Goal: Navigation & Orientation: Find specific page/section

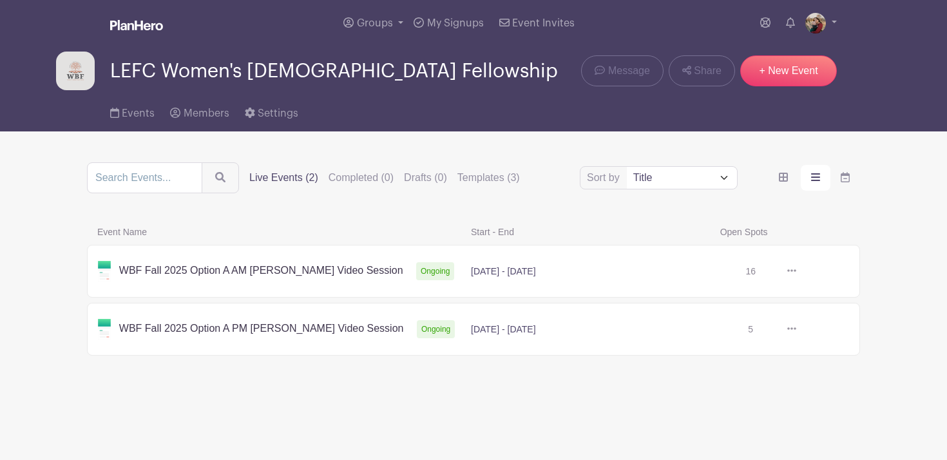
click at [796, 271] on link at bounding box center [796, 271] width 0 height 0
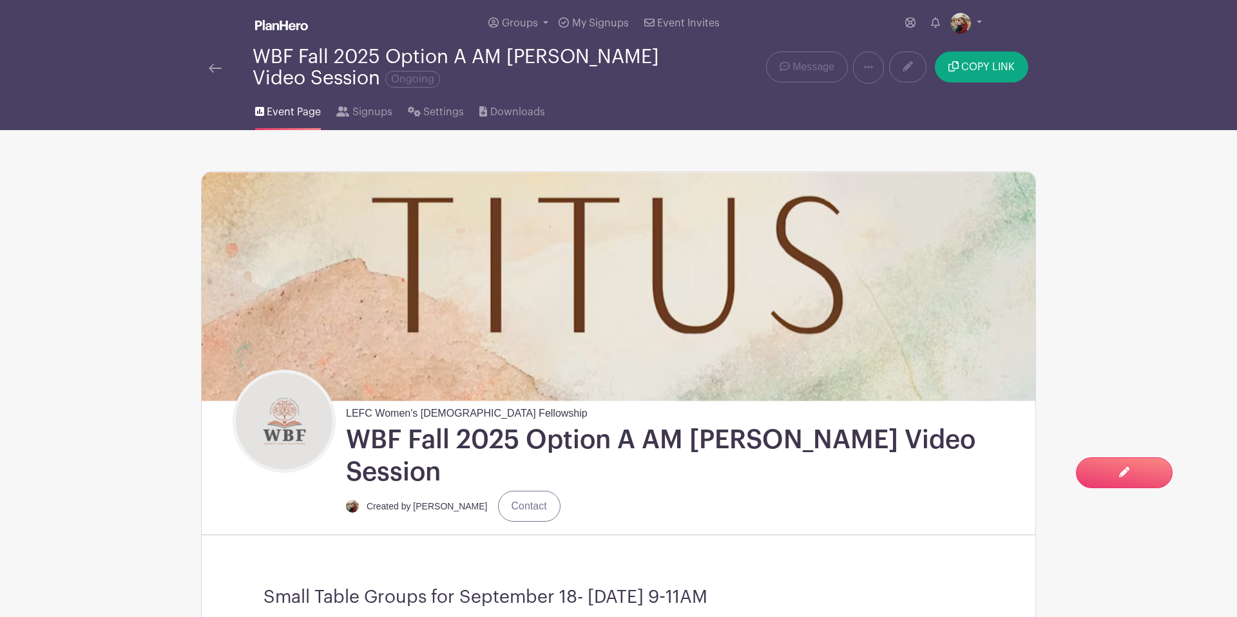
click at [216, 68] on img at bounding box center [215, 68] width 13 height 9
click at [214, 71] on img at bounding box center [215, 68] width 13 height 9
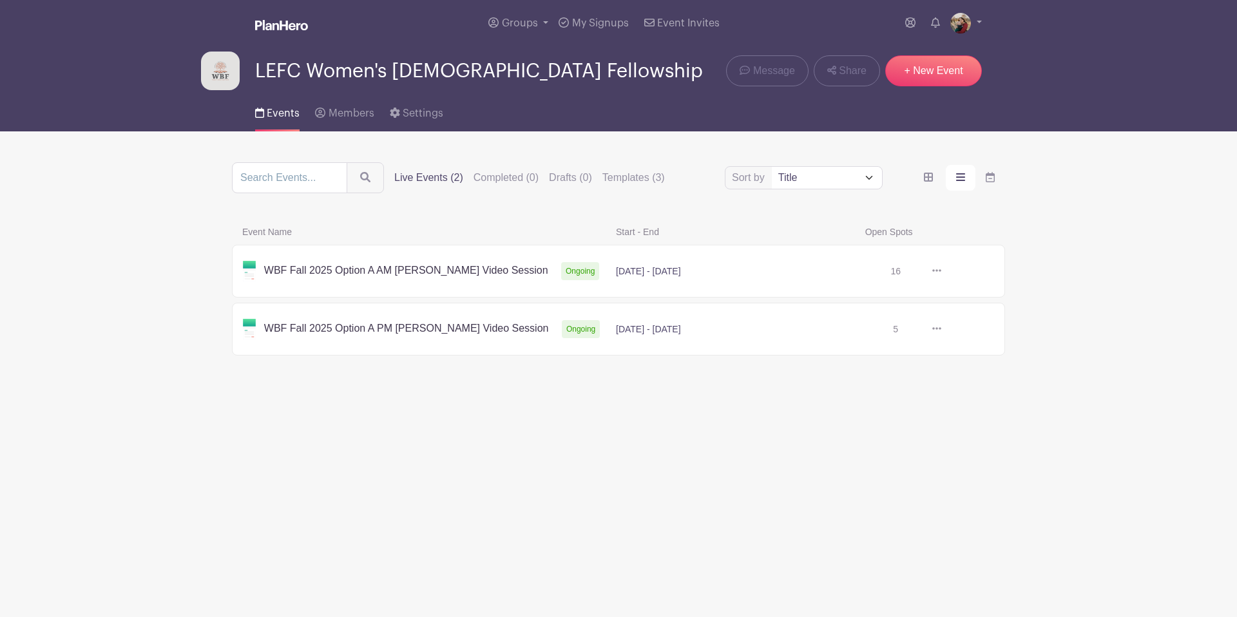
click at [941, 329] on link at bounding box center [941, 329] width 0 height 0
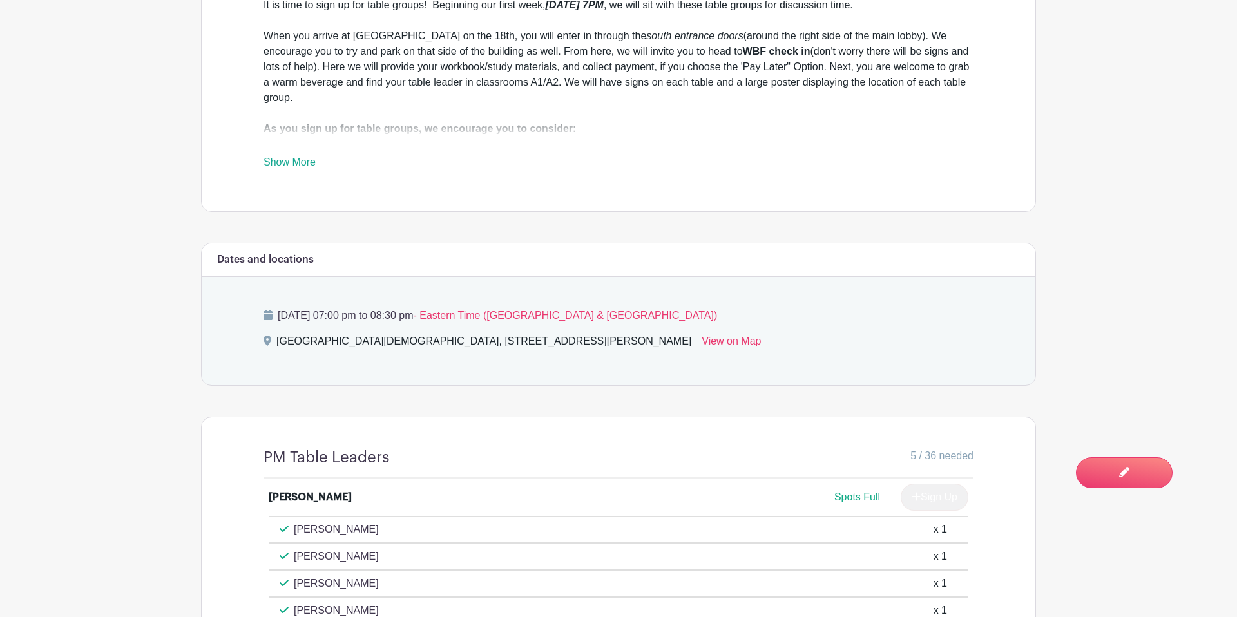
scroll to position [713, 0]
